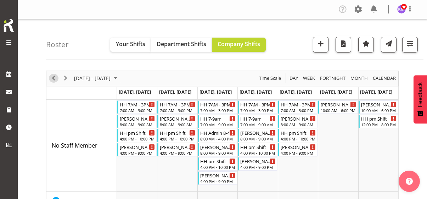
drag, startPoint x: 53, startPoint y: 78, endPoint x: 284, endPoint y: 74, distance: 231.6
click at [53, 78] on span "Previous" at bounding box center [53, 78] width 8 height 9
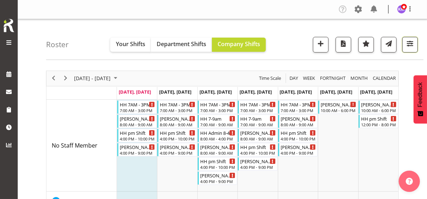
click at [412, 46] on span "button" at bounding box center [409, 43] width 9 height 9
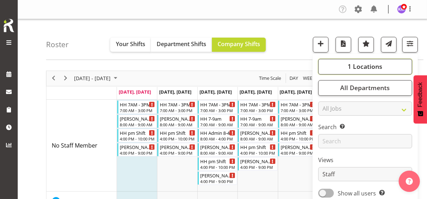
click at [378, 65] on span "1 Locations" at bounding box center [364, 66] width 35 height 8
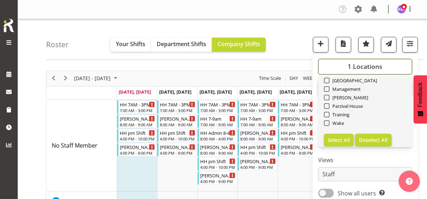
scroll to position [68, 0]
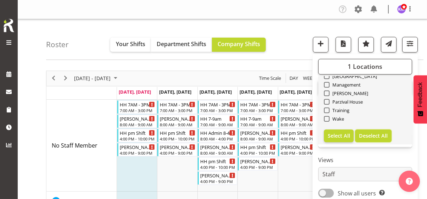
click at [379, 135] on span "Deselect All" at bounding box center [373, 135] width 29 height 7
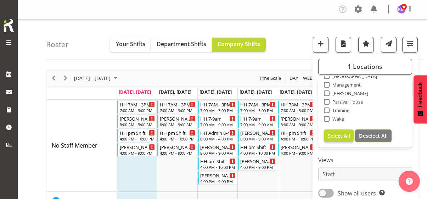
checkbox input "false"
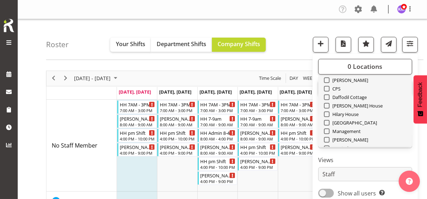
scroll to position [0, 0]
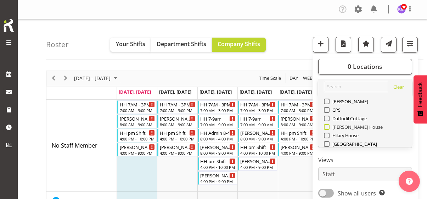
click at [326, 126] on span at bounding box center [327, 127] width 6 height 6
click at [326, 126] on input "[PERSON_NAME] House" at bounding box center [326, 126] width 5 height 5
checkbox input "true"
